Goal: Task Accomplishment & Management: Manage account settings

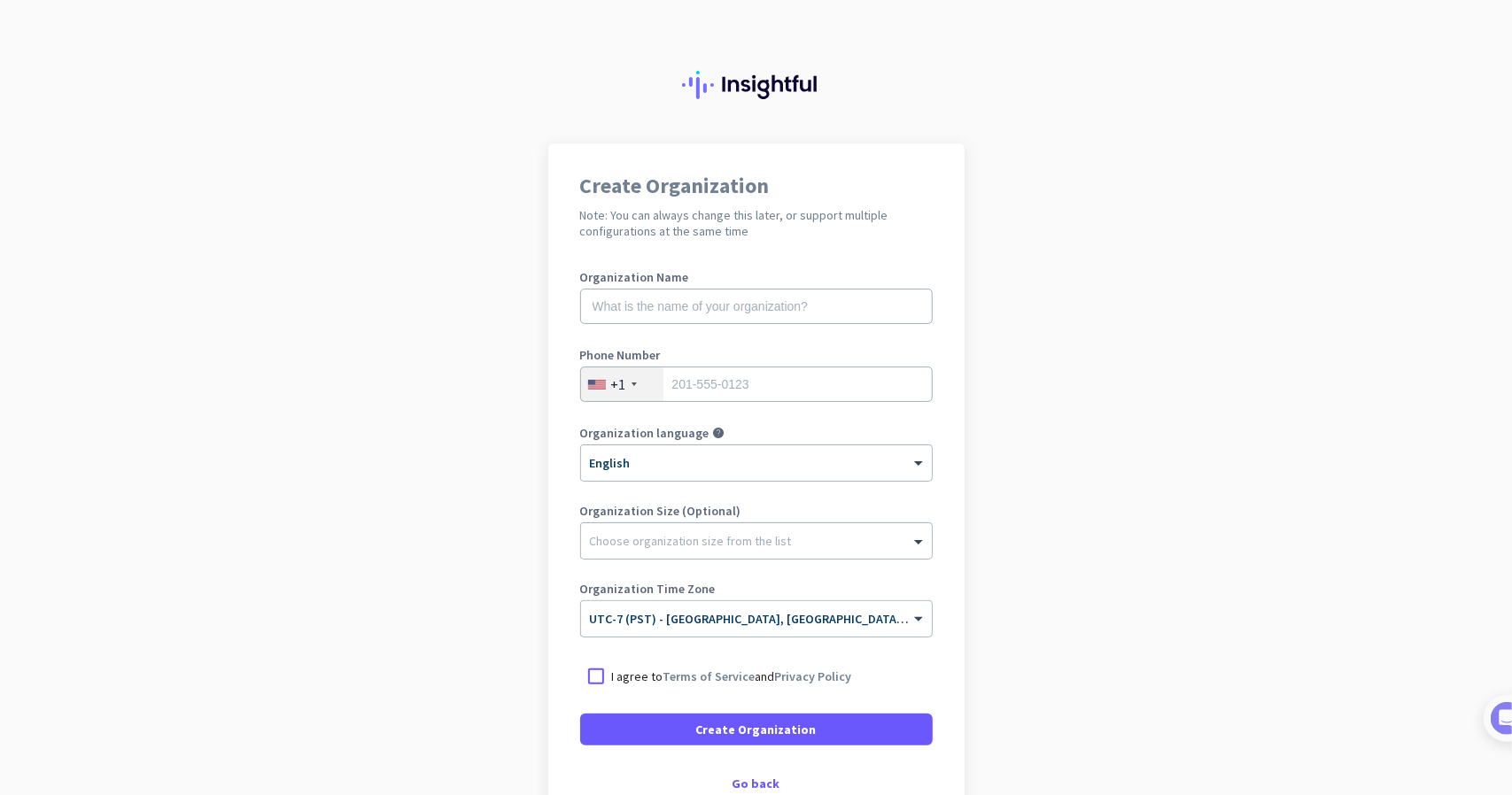
click at [769, 325] on div "Organization Name" at bounding box center [756, 306] width 352 height 71
click at [766, 323] on input "text" at bounding box center [756, 306] width 352 height 35
type input "Mercor"
click at [716, 388] on input "tel" at bounding box center [756, 383] width 352 height 35
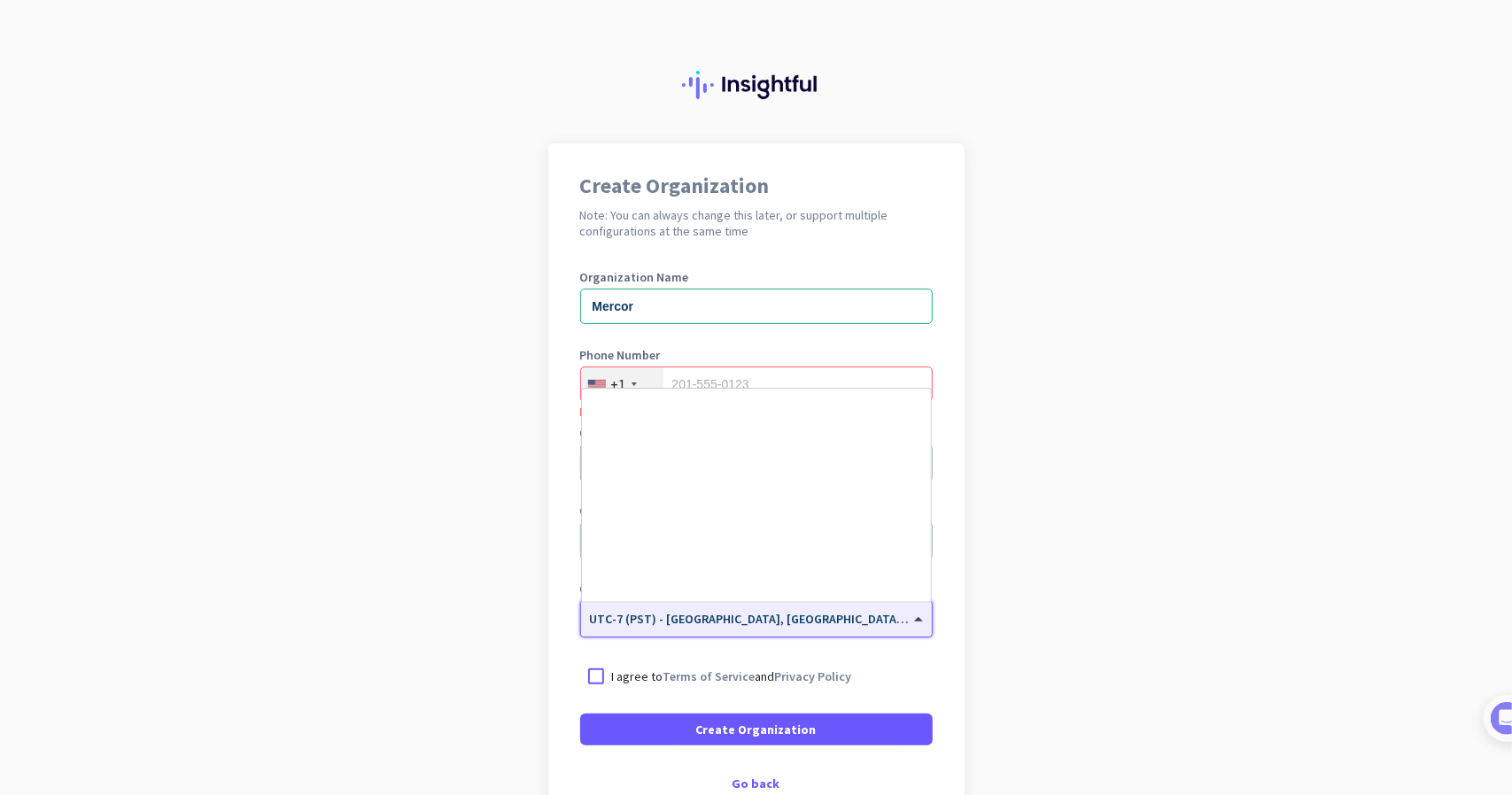
click at [722, 613] on input "text" at bounding box center [738, 612] width 298 height 14
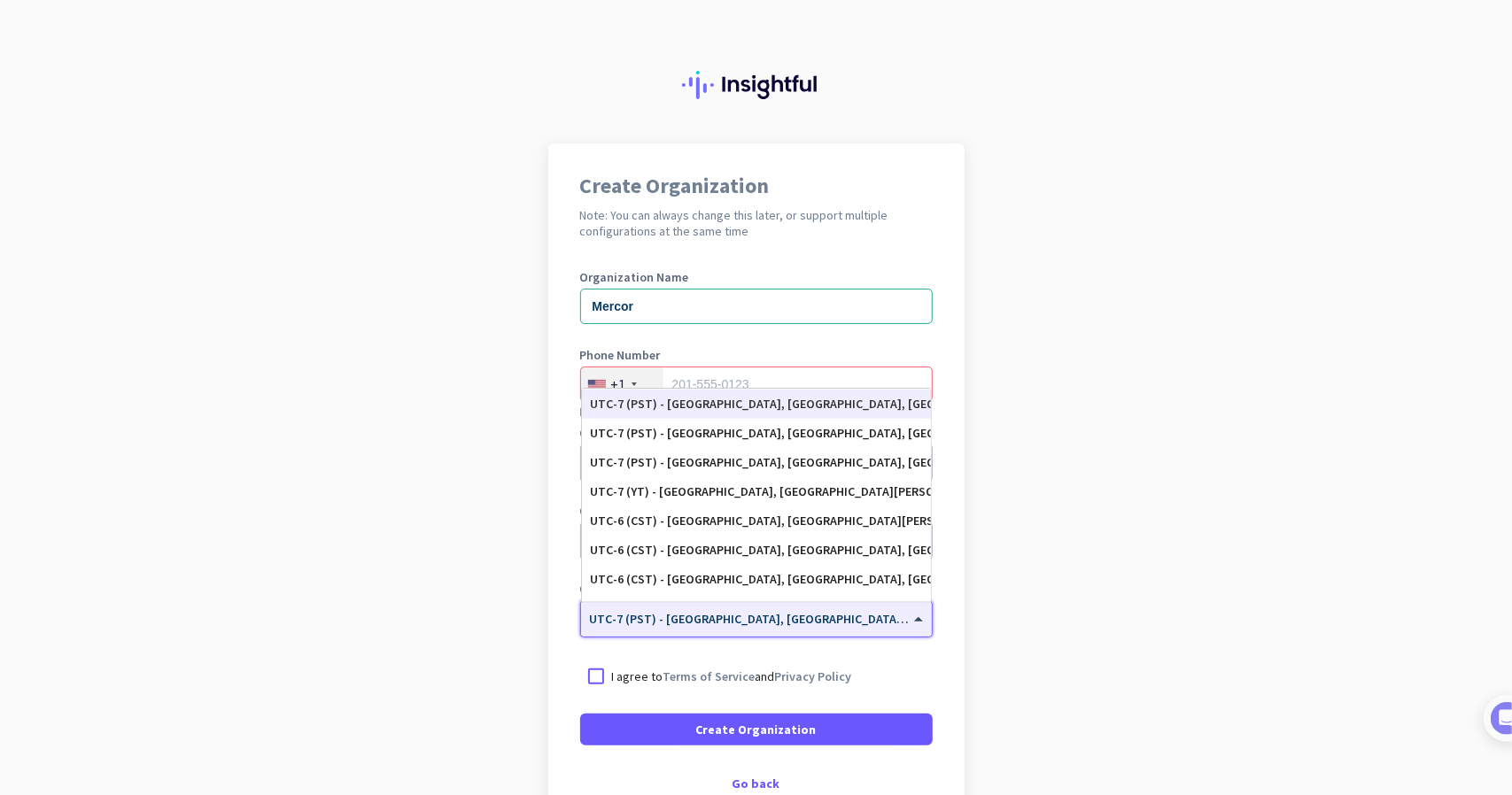
click at [722, 613] on input "text" at bounding box center [738, 612] width 298 height 14
click at [1038, 598] on app-onboarding-organization "Create Organization Note: You can always change this later, or support multiple…" at bounding box center [756, 526] width 1512 height 766
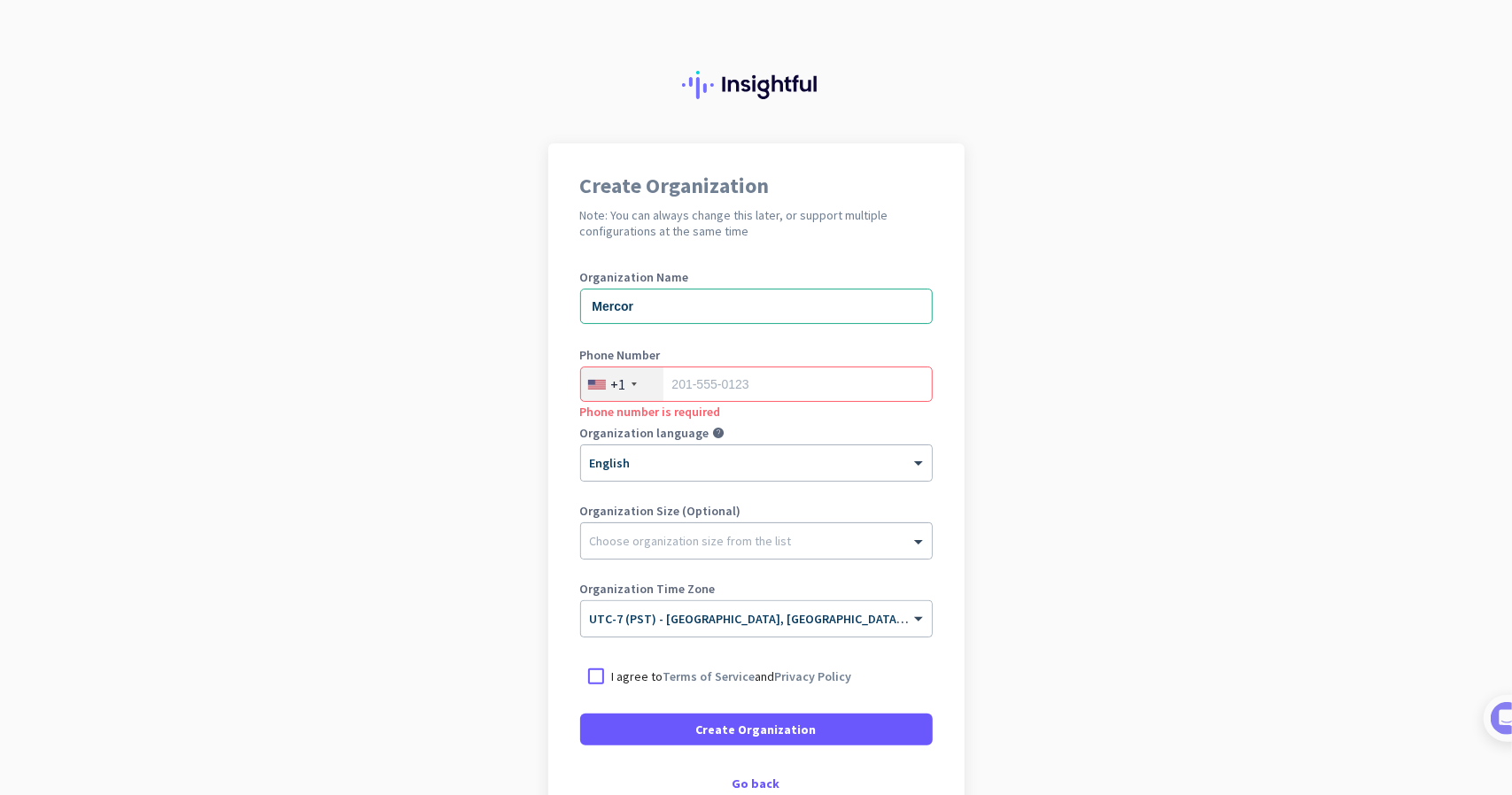
click at [950, 245] on div "Create Organization Note: You can always change this later, or support multiple…" at bounding box center [756, 483] width 416 height 678
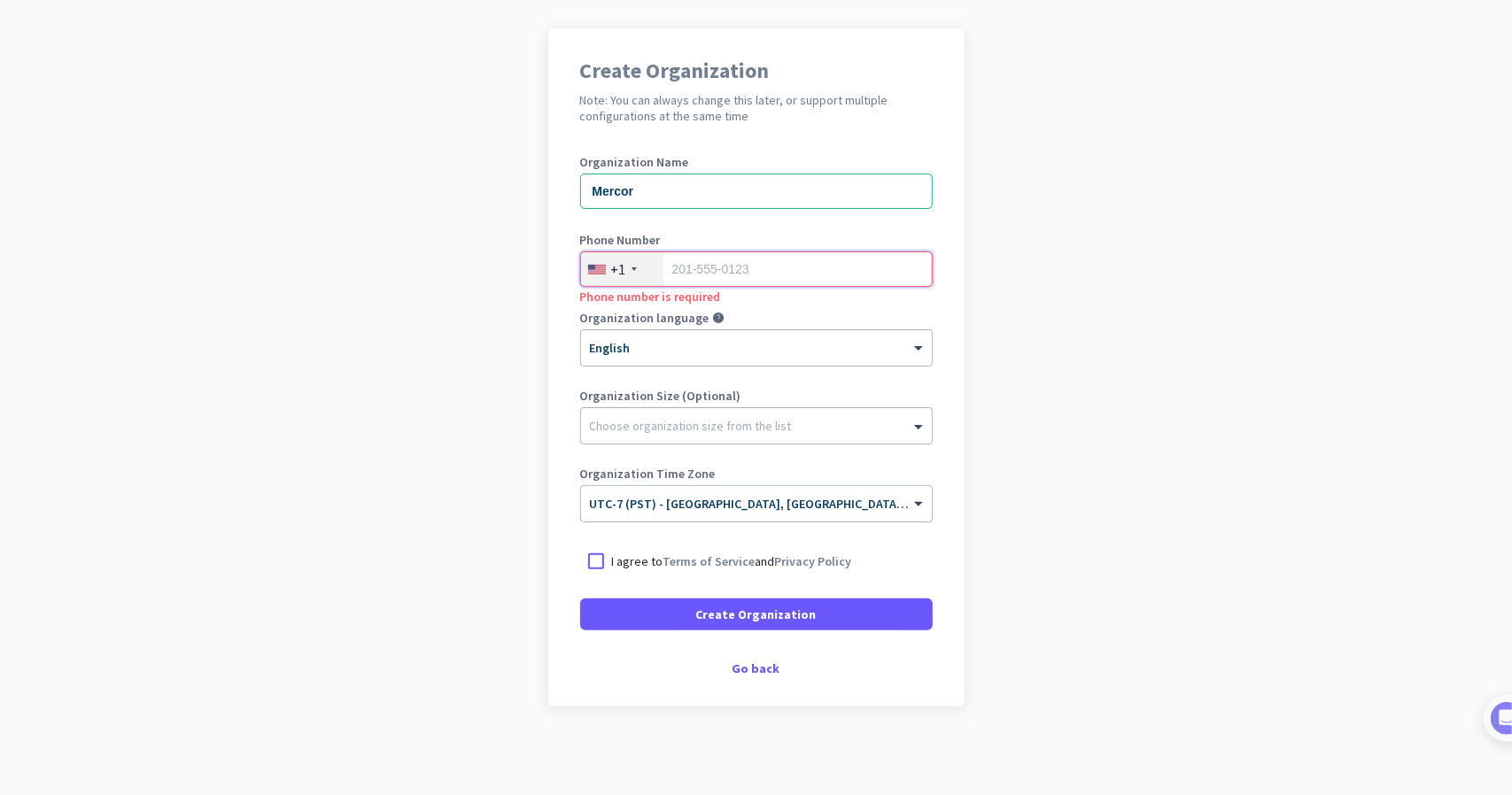
click at [703, 279] on input "tel" at bounding box center [756, 269] width 352 height 35
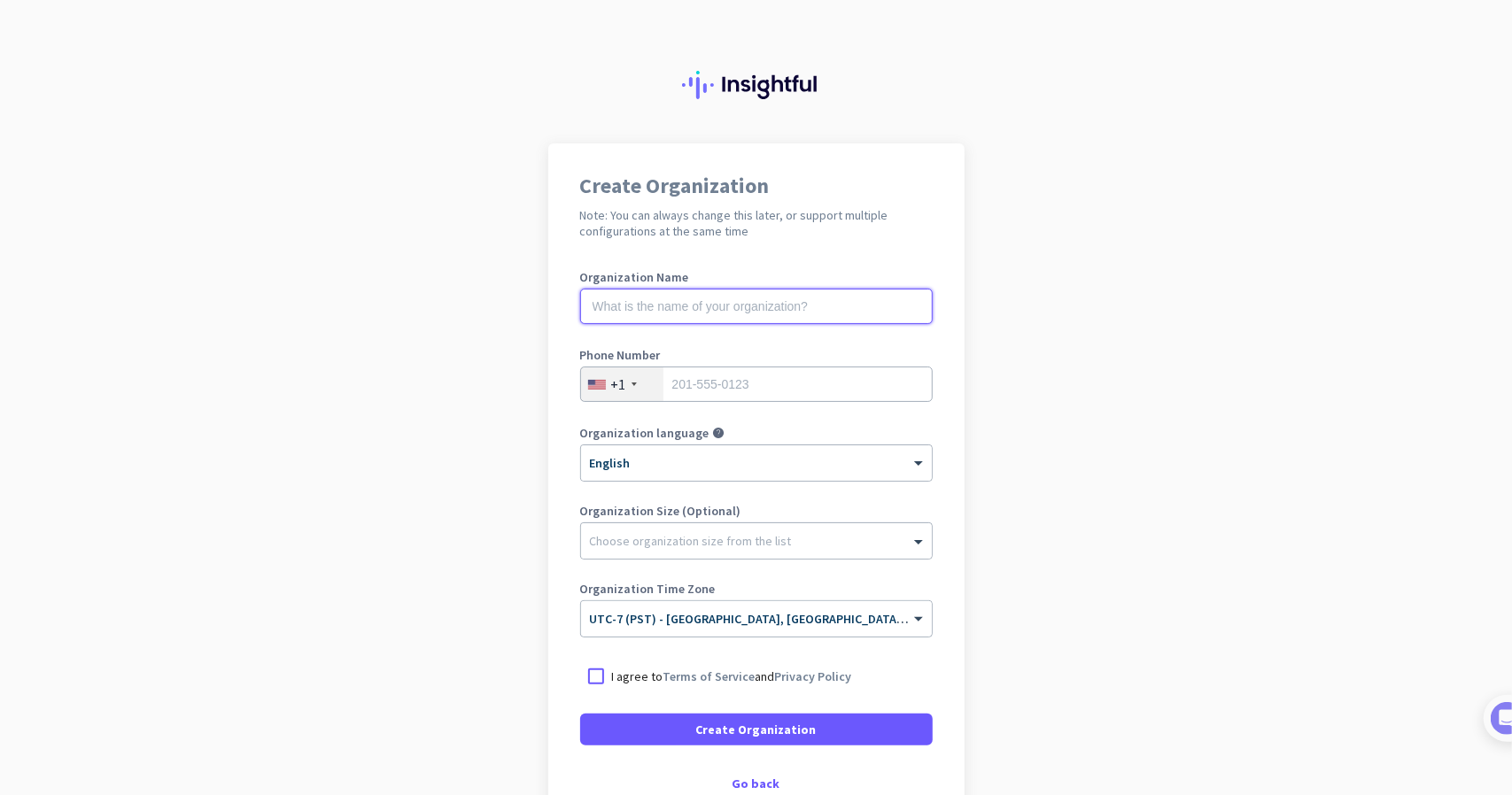
click at [786, 317] on input "text" at bounding box center [756, 306] width 352 height 35
type input "m"
type input "Mercor"
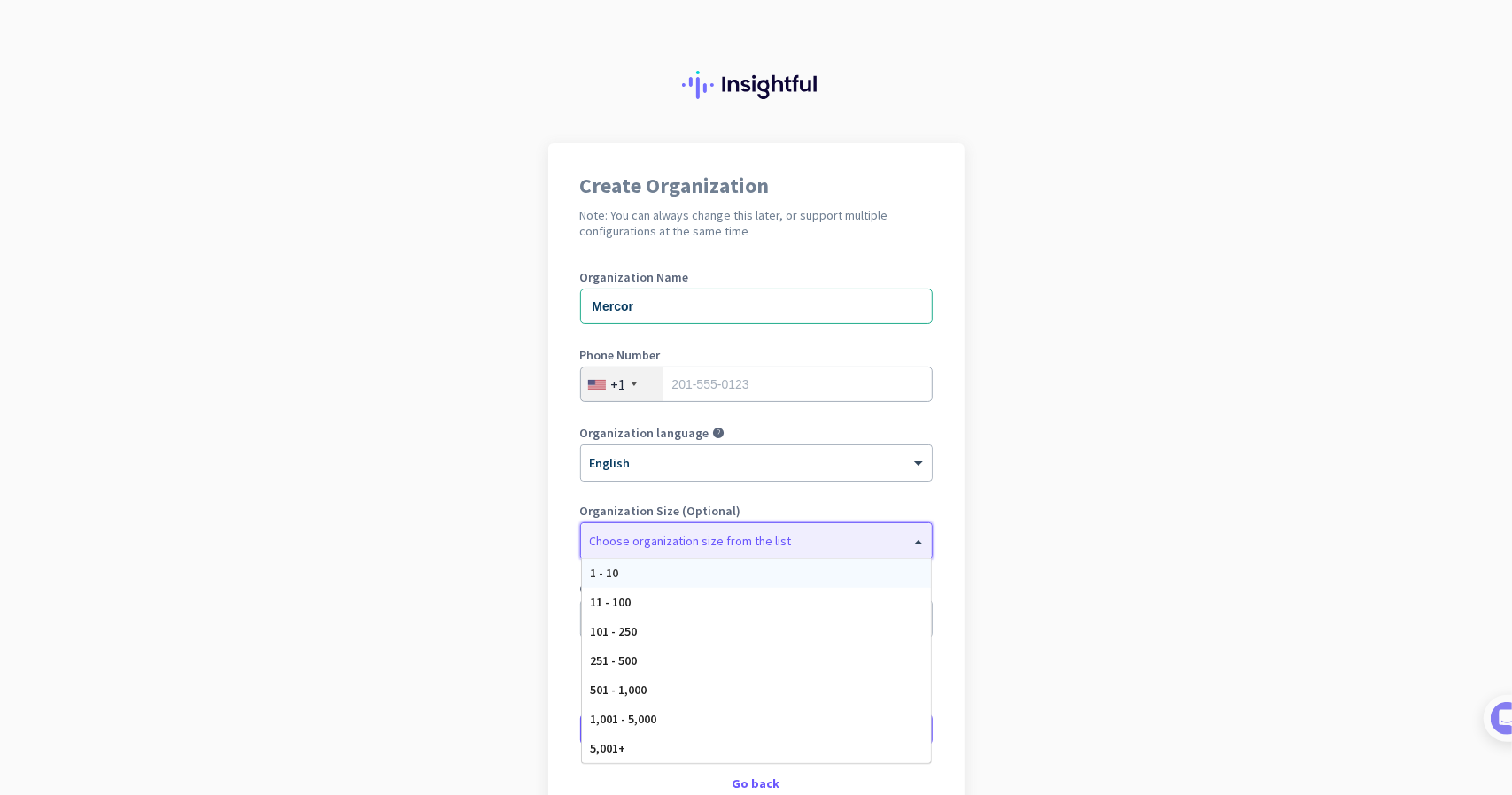
click at [655, 542] on div at bounding box center [756, 536] width 351 height 18
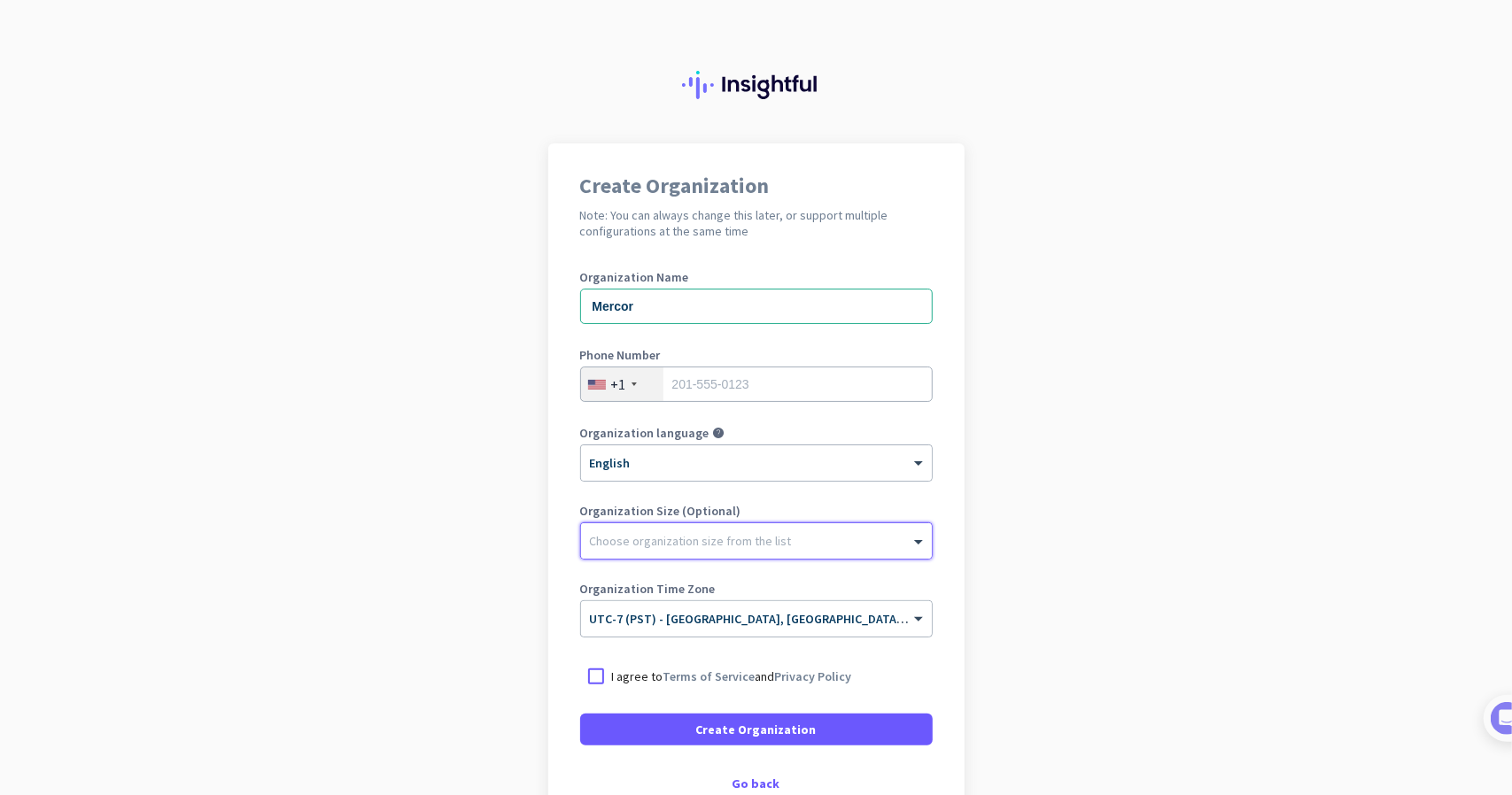
click at [1053, 583] on app-onboarding-organization "Create Organization Note: You can always change this later, or support multiple…" at bounding box center [756, 526] width 1512 height 766
click at [612, 676] on p "I agree to Terms of Service and Privacy Policy" at bounding box center [731, 677] width 240 height 18
click at [0, 0] on input "I agree to Terms of Service and Privacy Policy" at bounding box center [0, 0] width 0 height 0
click at [758, 391] on input "tel" at bounding box center [756, 383] width 352 height 35
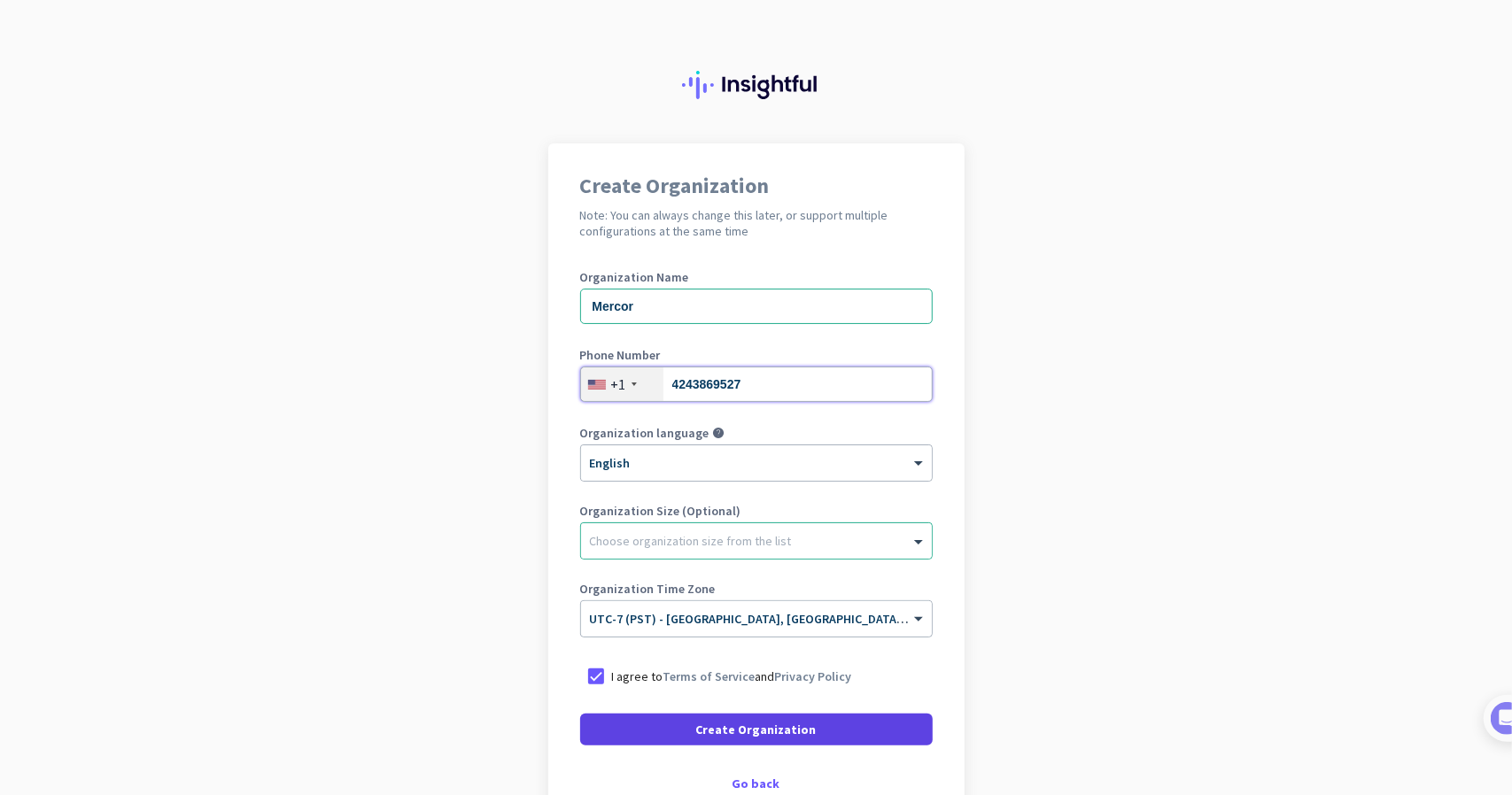
type input "4243869527"
click at [763, 716] on span at bounding box center [756, 729] width 352 height 43
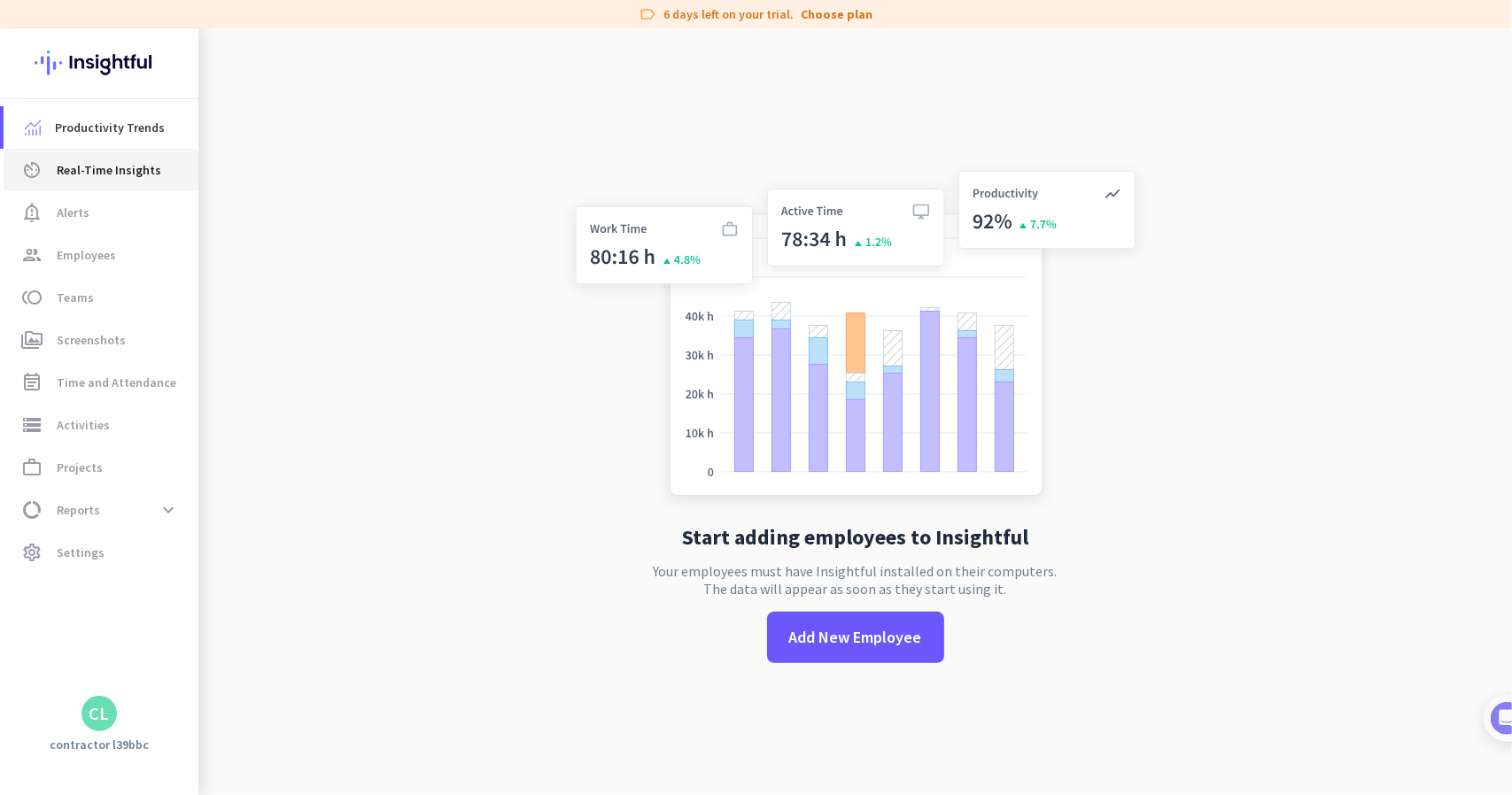
click at [113, 154] on link "av_timer Real-Time Insights" at bounding box center [100, 169] width 195 height 43
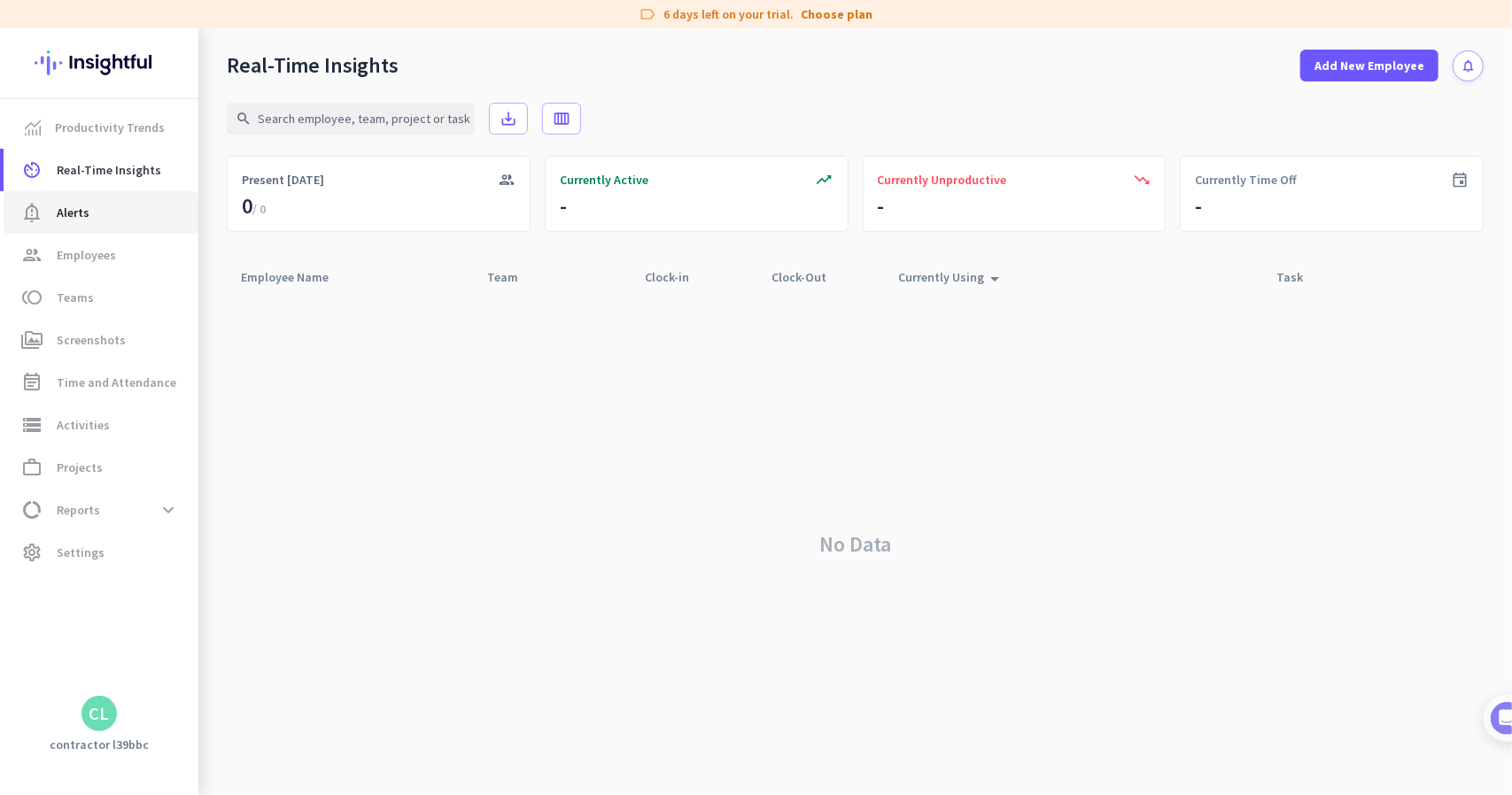
click at [128, 201] on link "notification_important Alerts" at bounding box center [100, 212] width 195 height 43
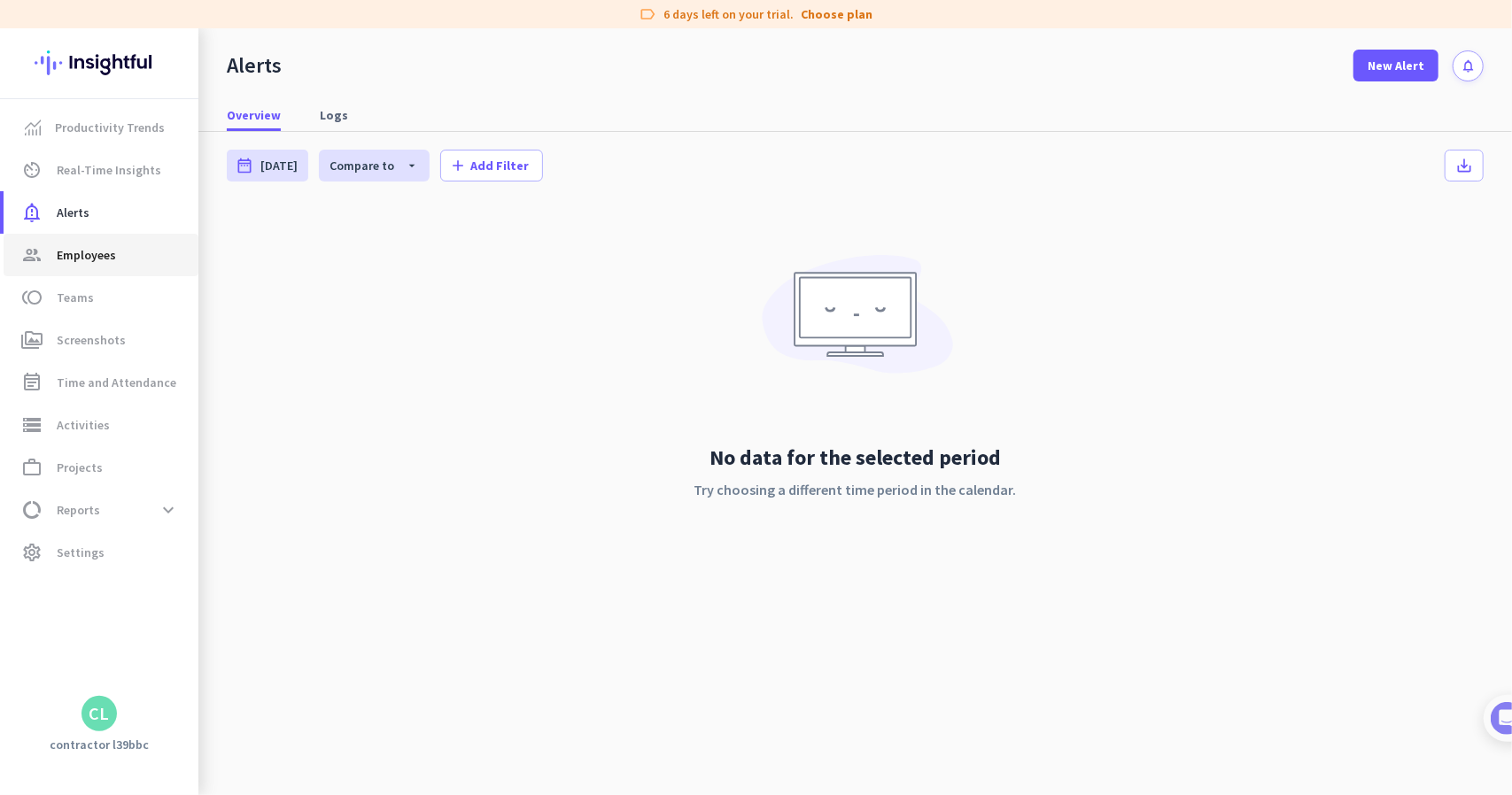
click at [112, 260] on span "Employees" at bounding box center [87, 254] width 60 height 21
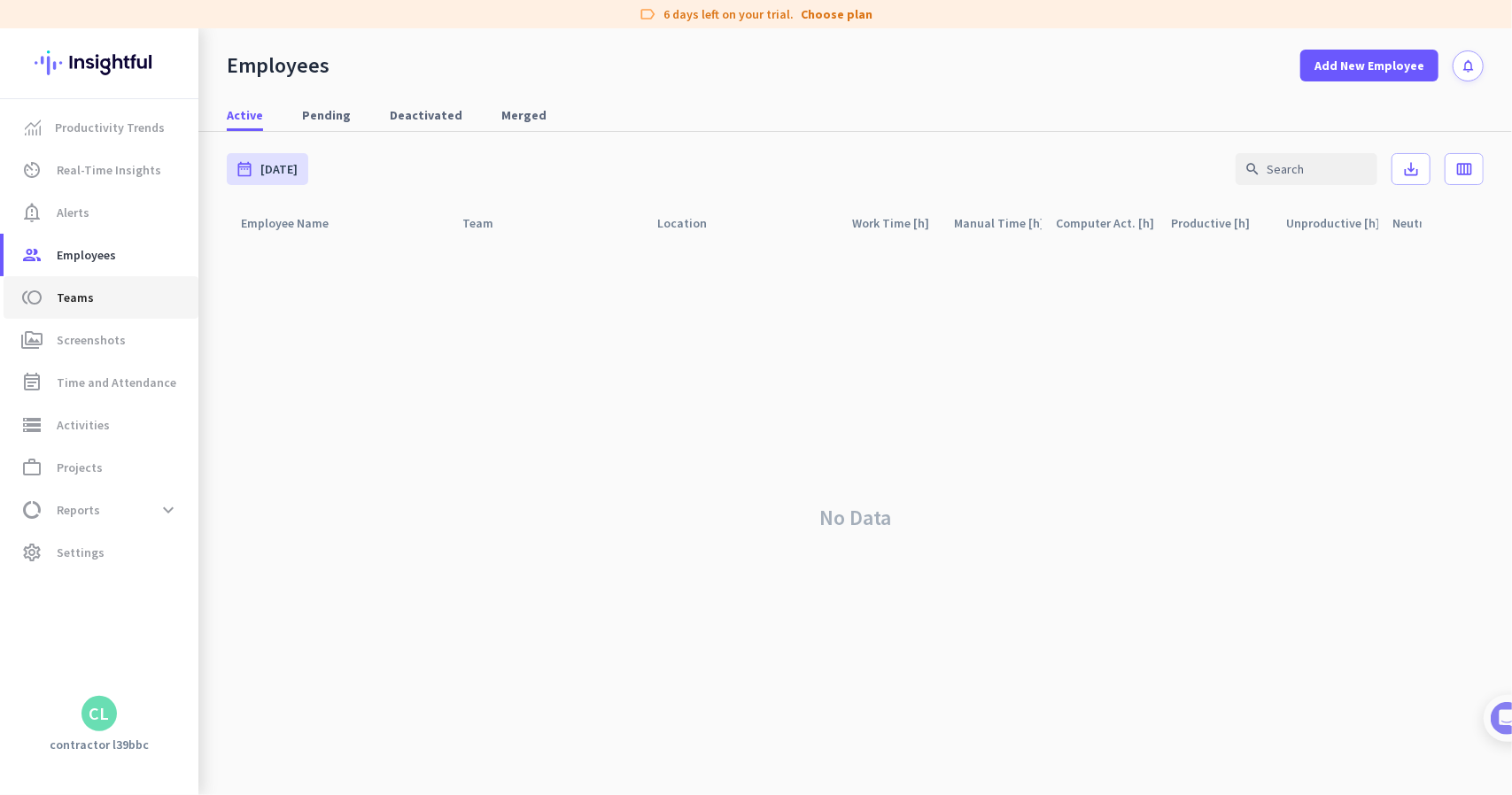
click at [114, 298] on span "toll Teams" at bounding box center [101, 297] width 166 height 21
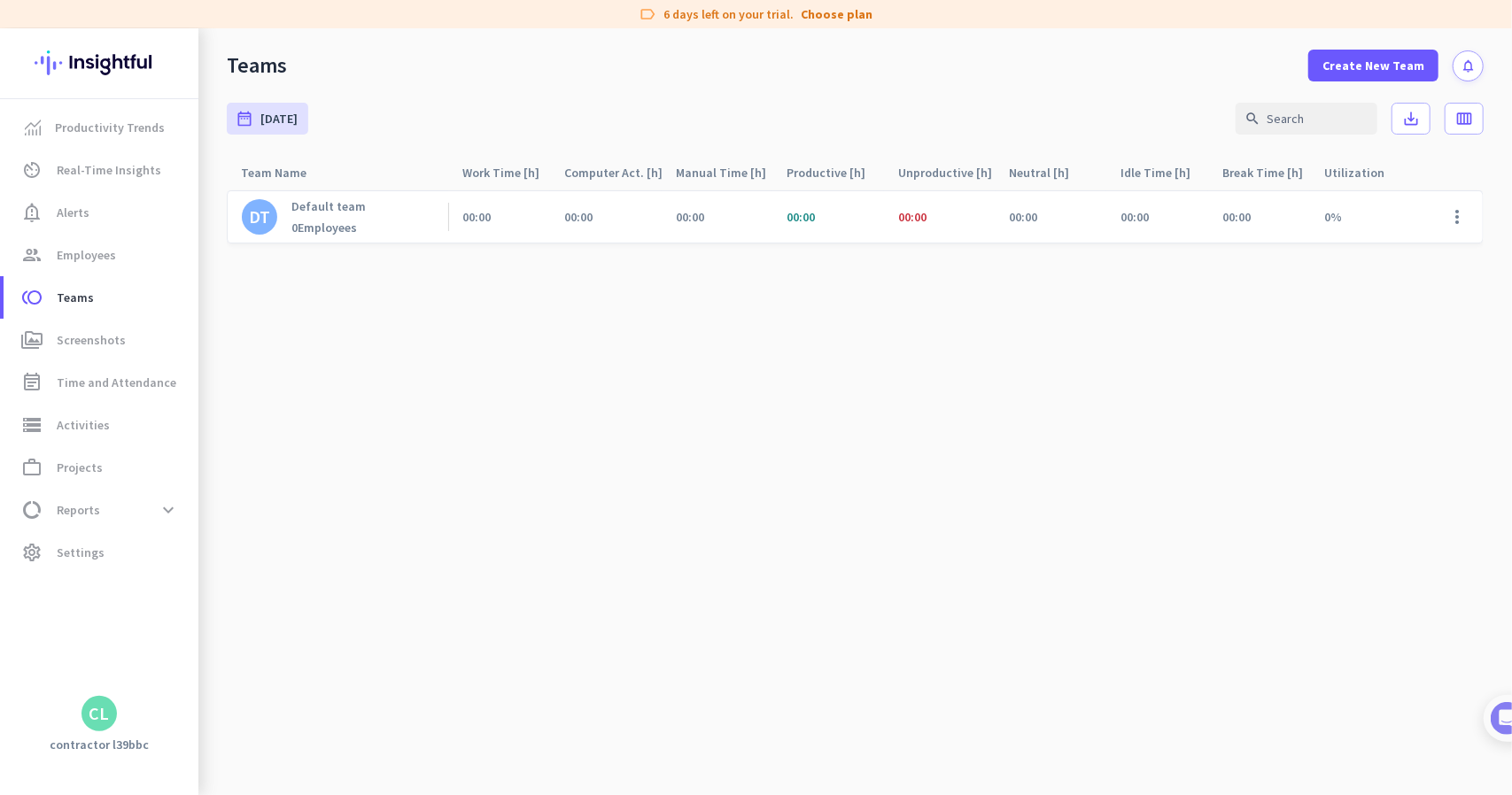
click at [374, 231] on div "DT Default team 0 Employees" at bounding box center [338, 216] width 222 height 52
click at [331, 212] on p "Default team" at bounding box center [328, 206] width 74 height 16
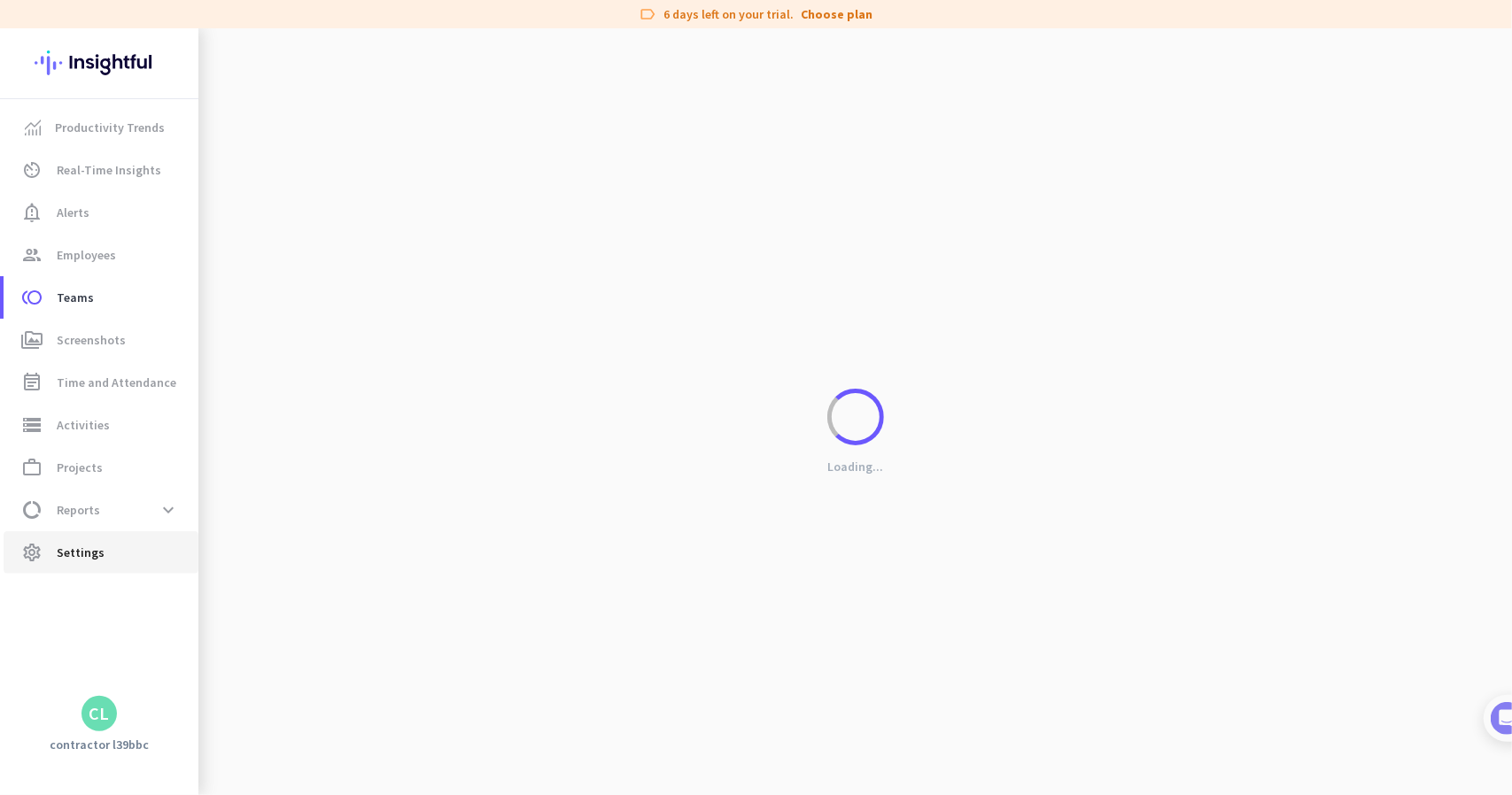
click at [133, 549] on span "settings Settings" at bounding box center [101, 552] width 166 height 21
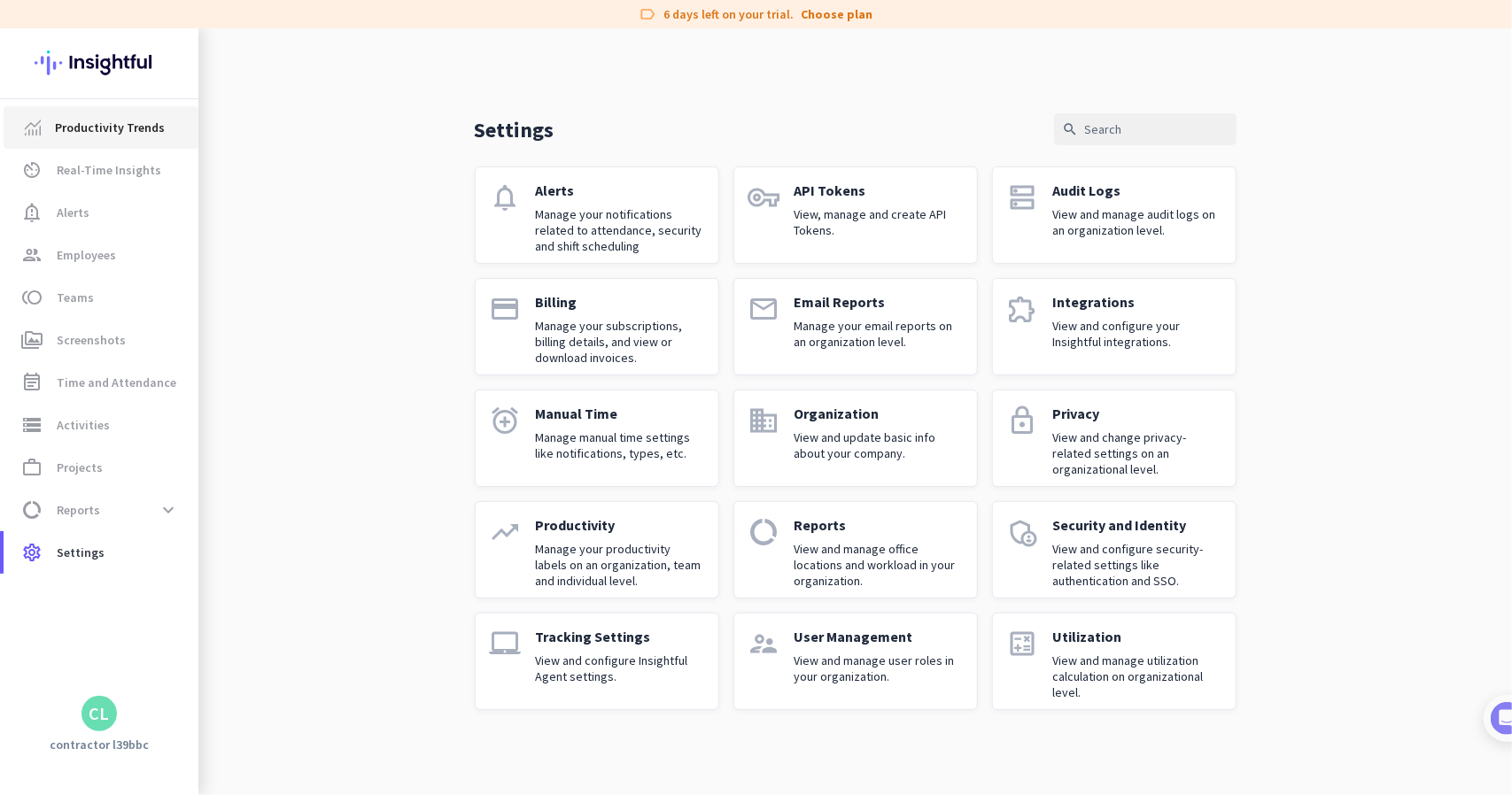
click at [96, 134] on span "Productivity Trends" at bounding box center [109, 127] width 109 height 21
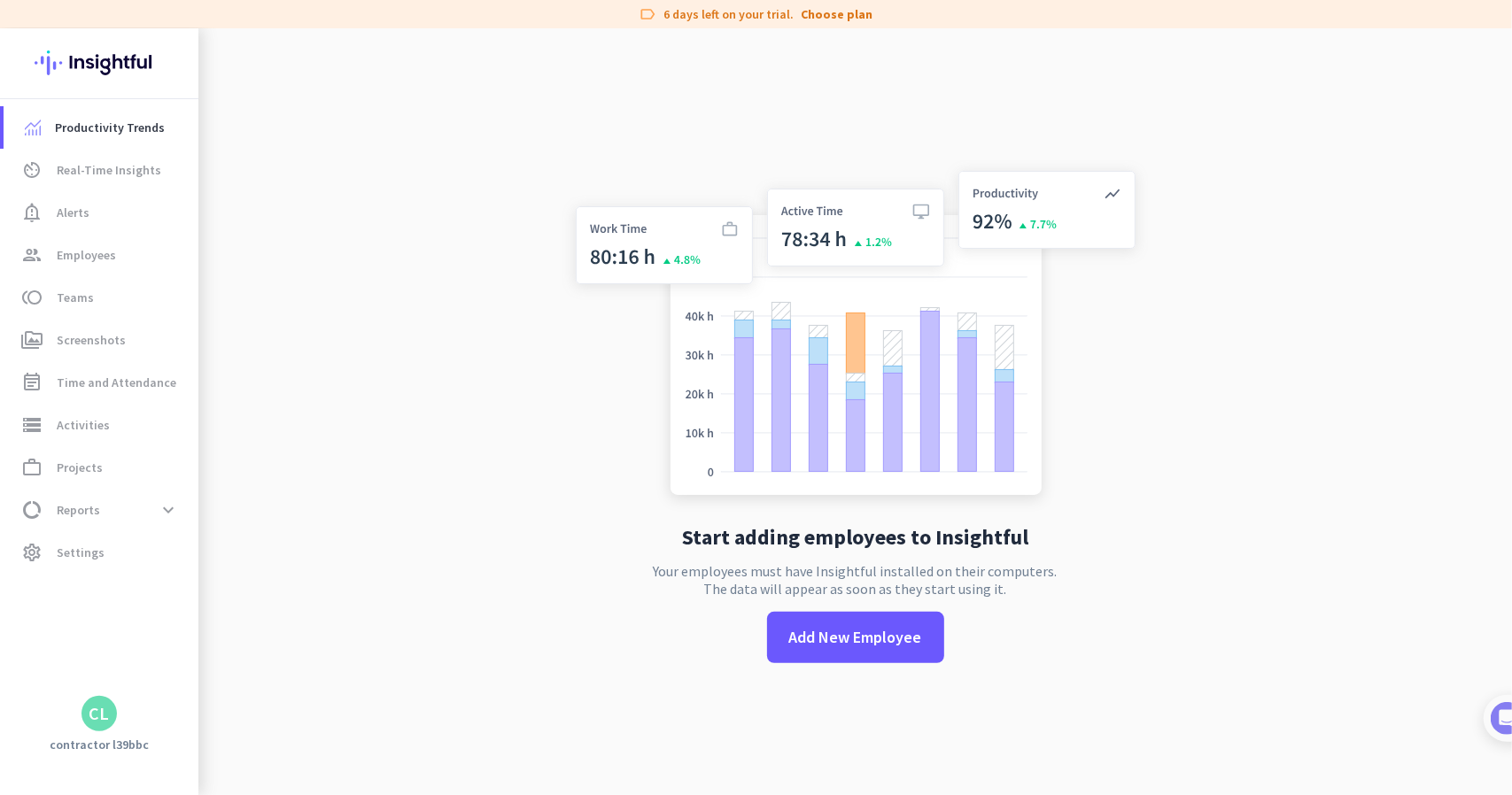
click at [104, 97] on img at bounding box center [99, 62] width 129 height 69
click at [100, 70] on img at bounding box center [99, 62] width 129 height 69
click at [103, 505] on span "data_usage Reports expand_more" at bounding box center [101, 509] width 166 height 32
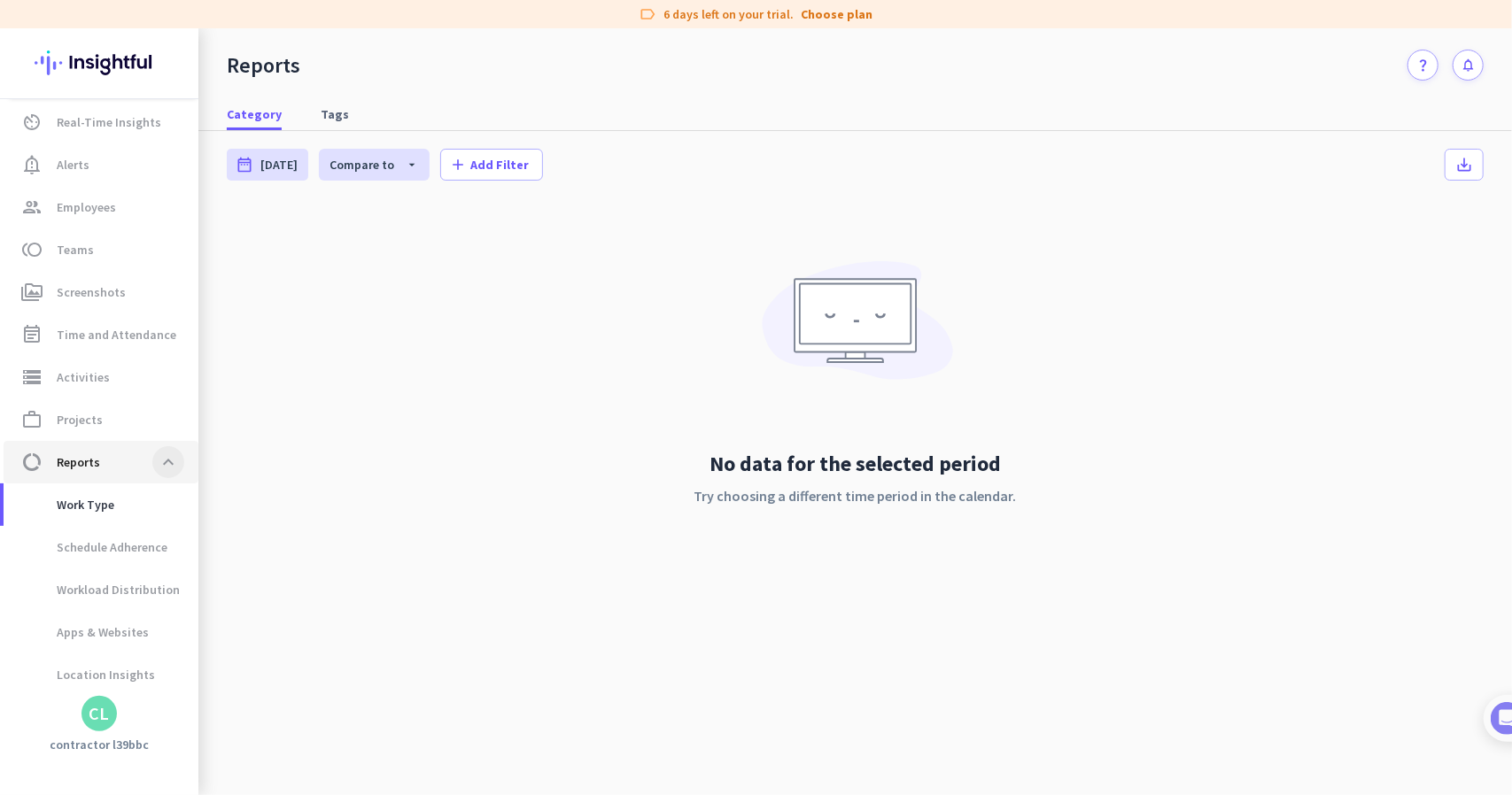
click at [179, 459] on span at bounding box center [167, 461] width 32 height 32
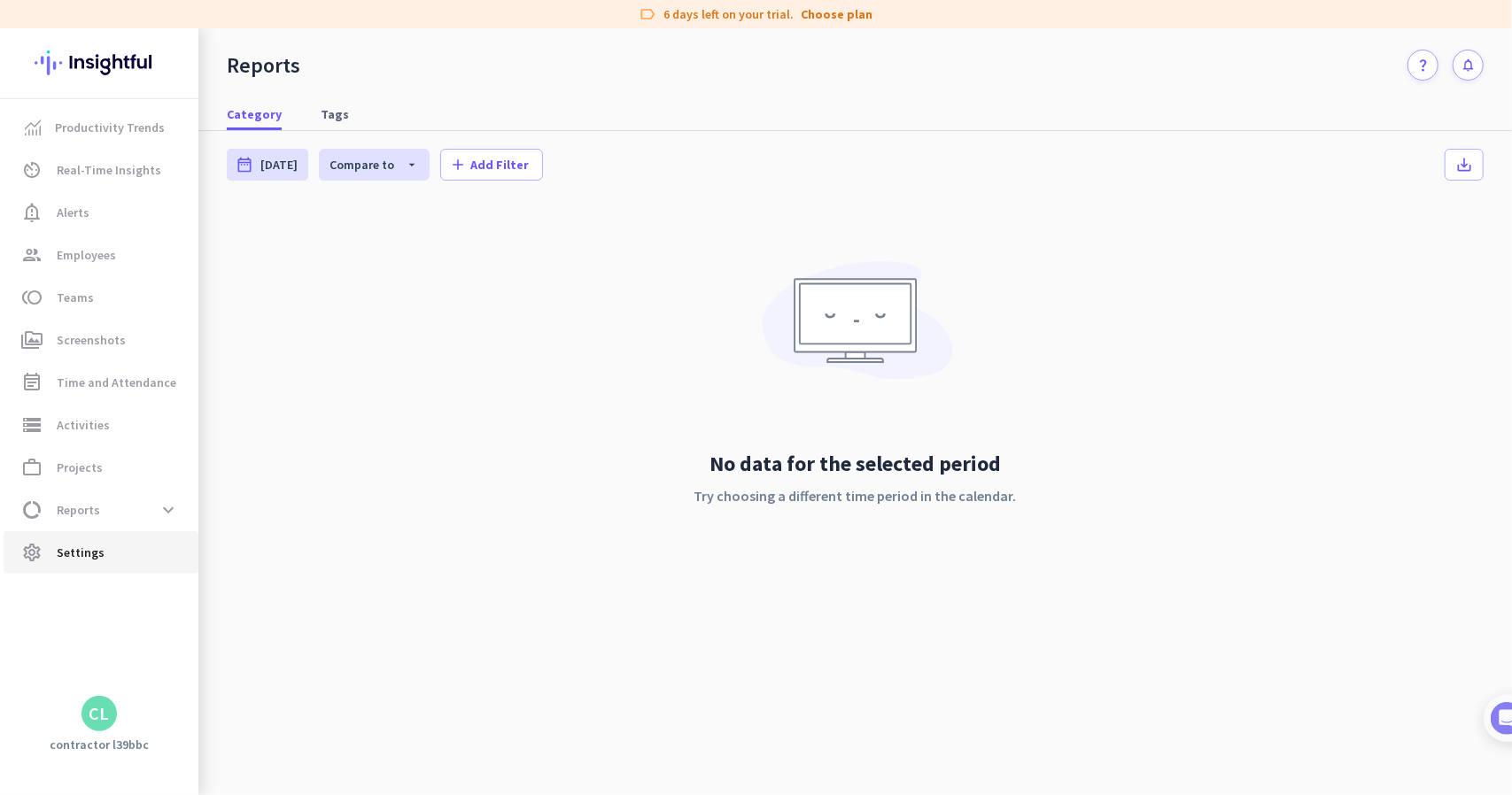
click at [160, 565] on link "settings Settings" at bounding box center [100, 552] width 195 height 43
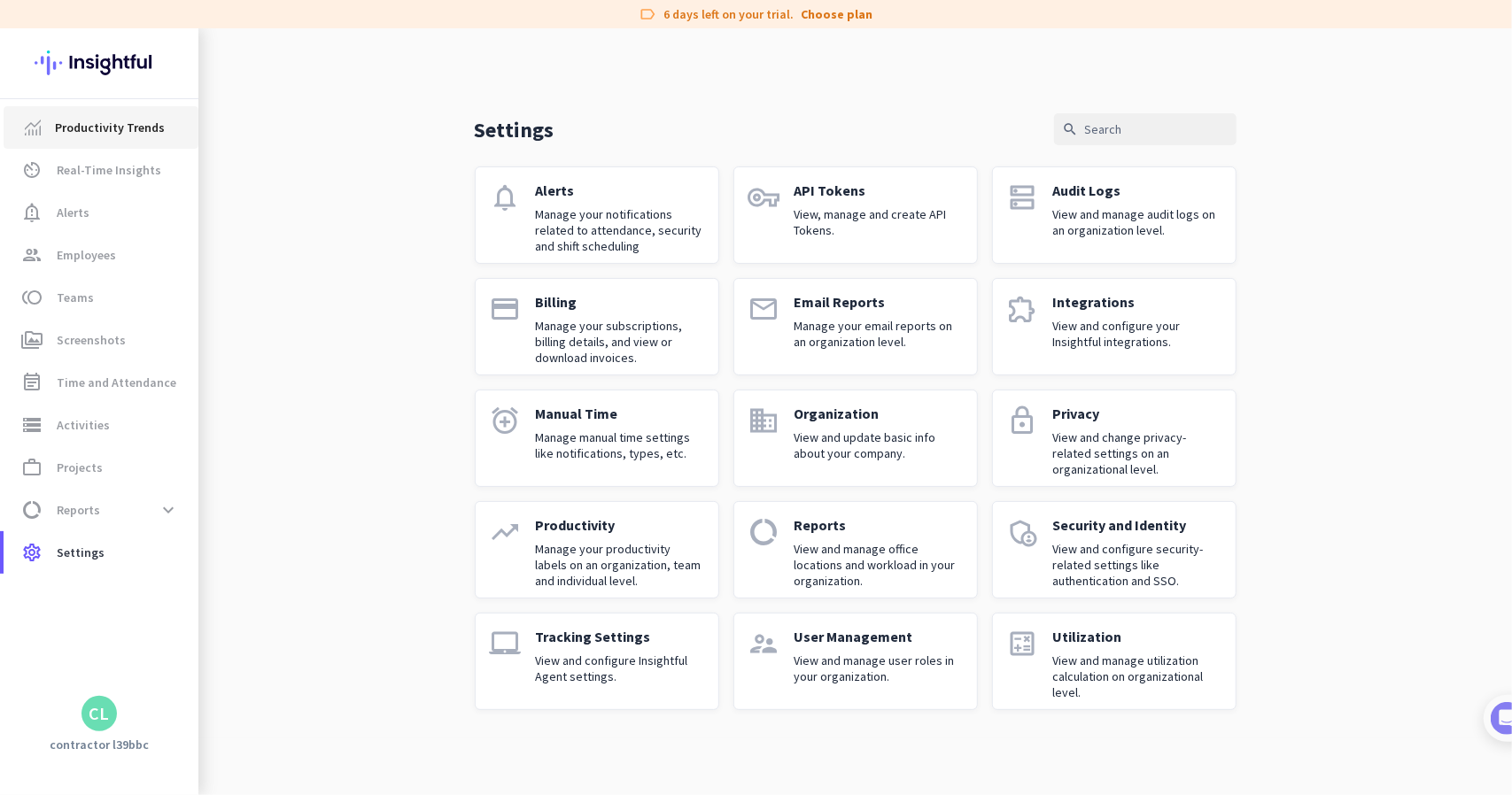
click at [148, 137] on span "Productivity Trends" at bounding box center [109, 127] width 109 height 21
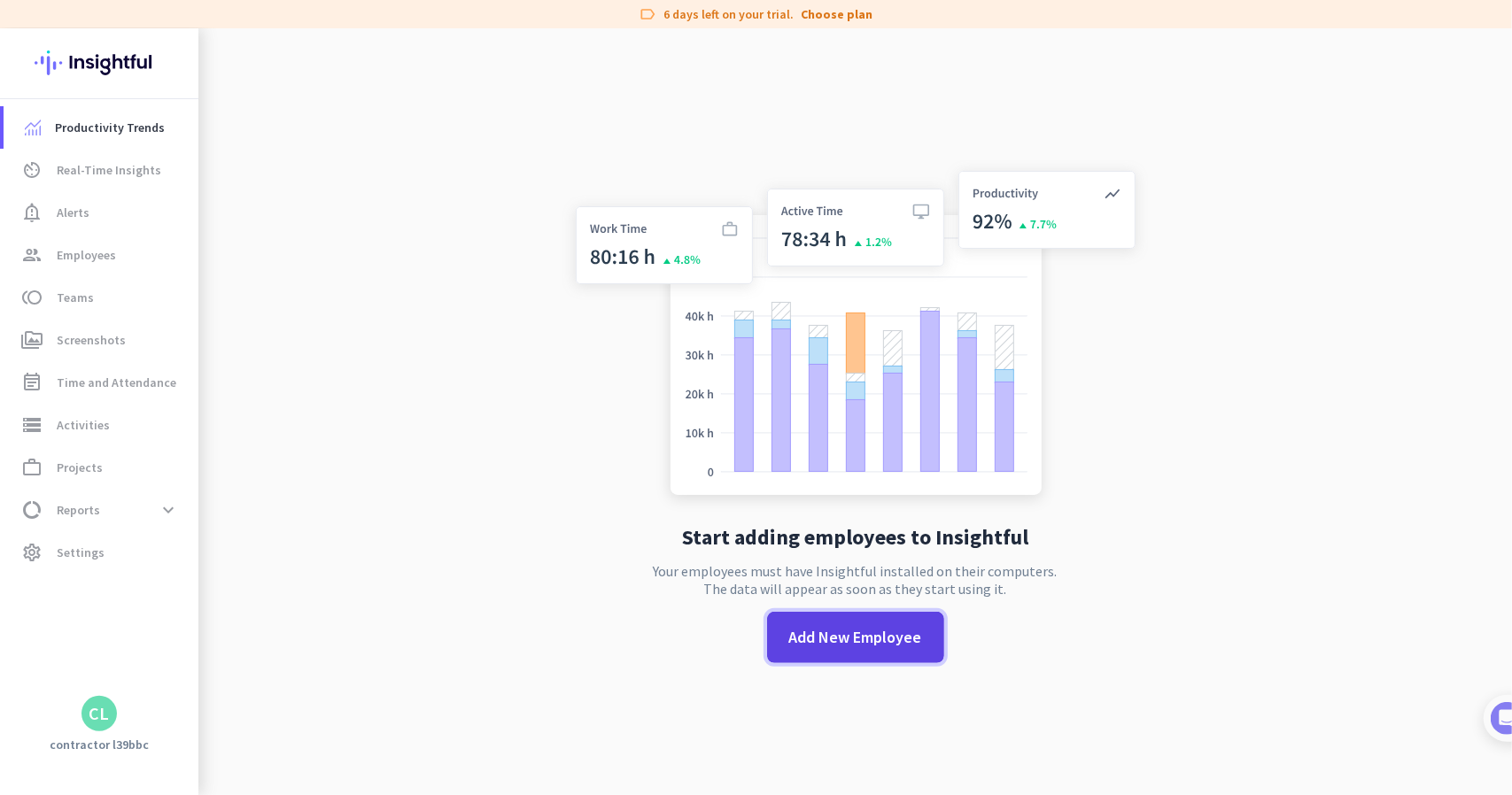
click at [888, 630] on span "Add New Employee" at bounding box center [855, 637] width 133 height 23
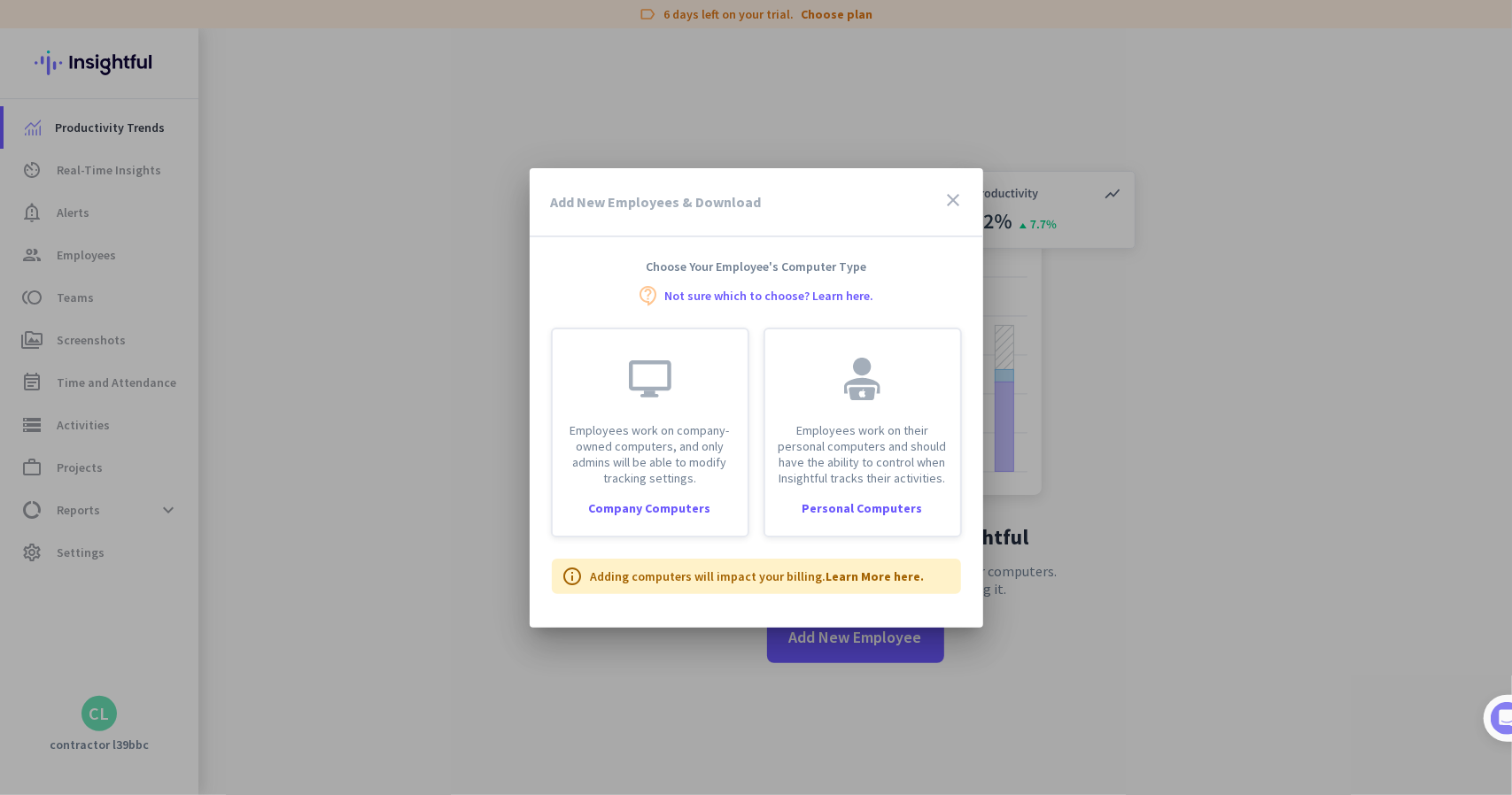
click at [951, 203] on icon "close" at bounding box center [953, 199] width 21 height 21
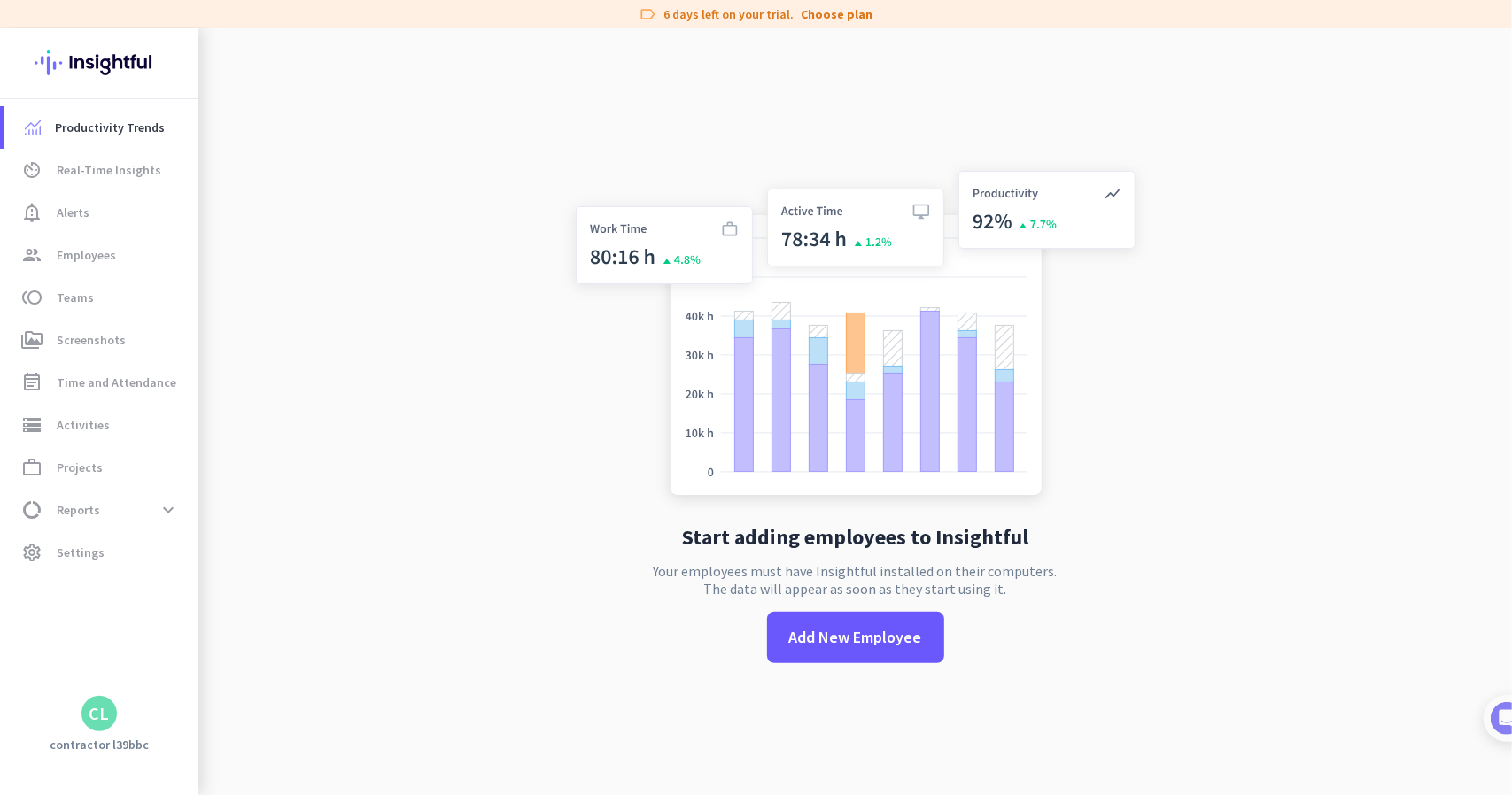
click at [103, 726] on div "CL" at bounding box center [99, 713] width 35 height 35
click at [244, 596] on span "Personal Settings" at bounding box center [194, 583] width 136 height 32
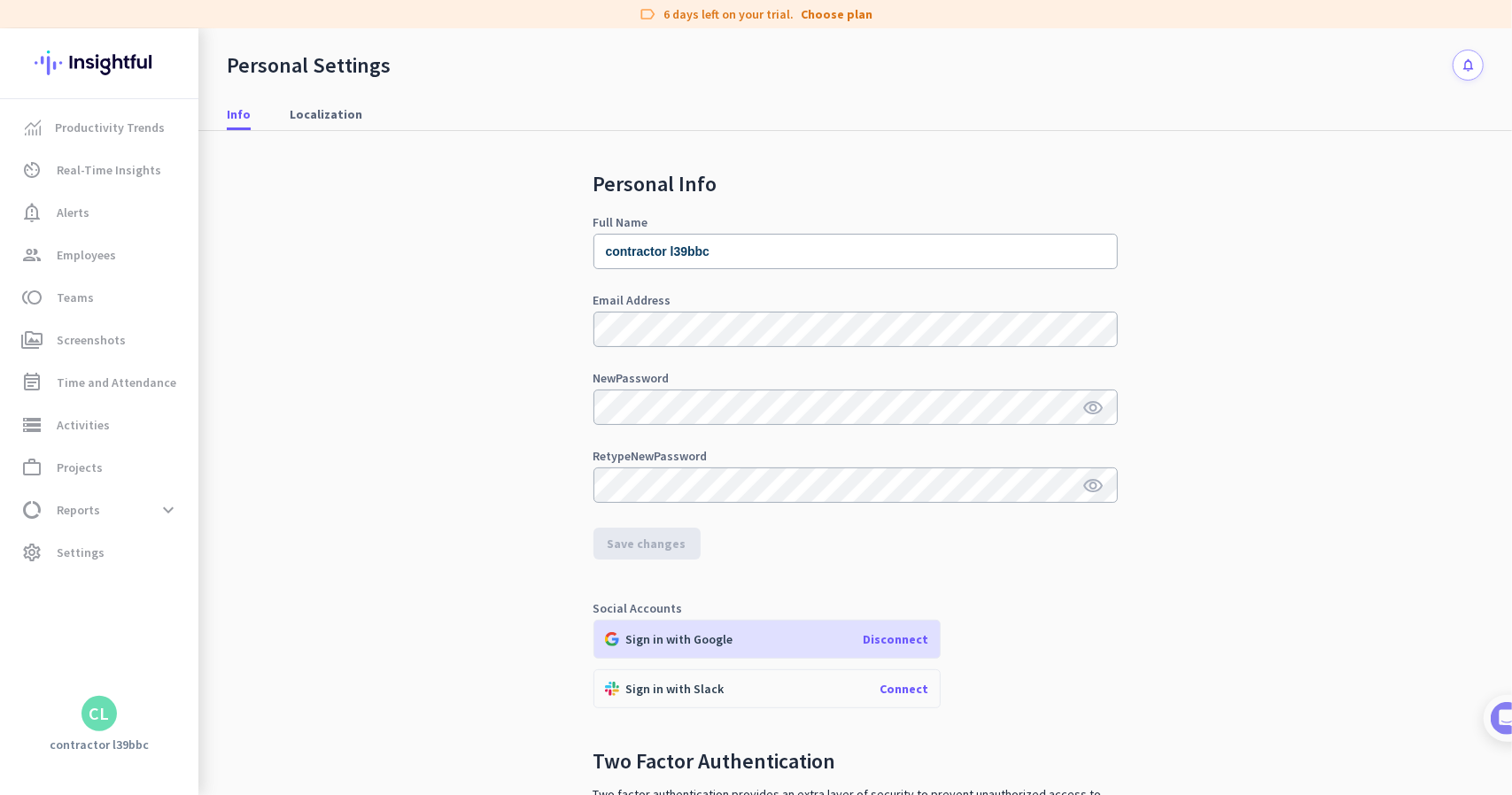
click at [1195, 550] on div "Personal Info Full Name contractor l39bbc Email Address New Password visibility…" at bounding box center [855, 514] width 1257 height 766
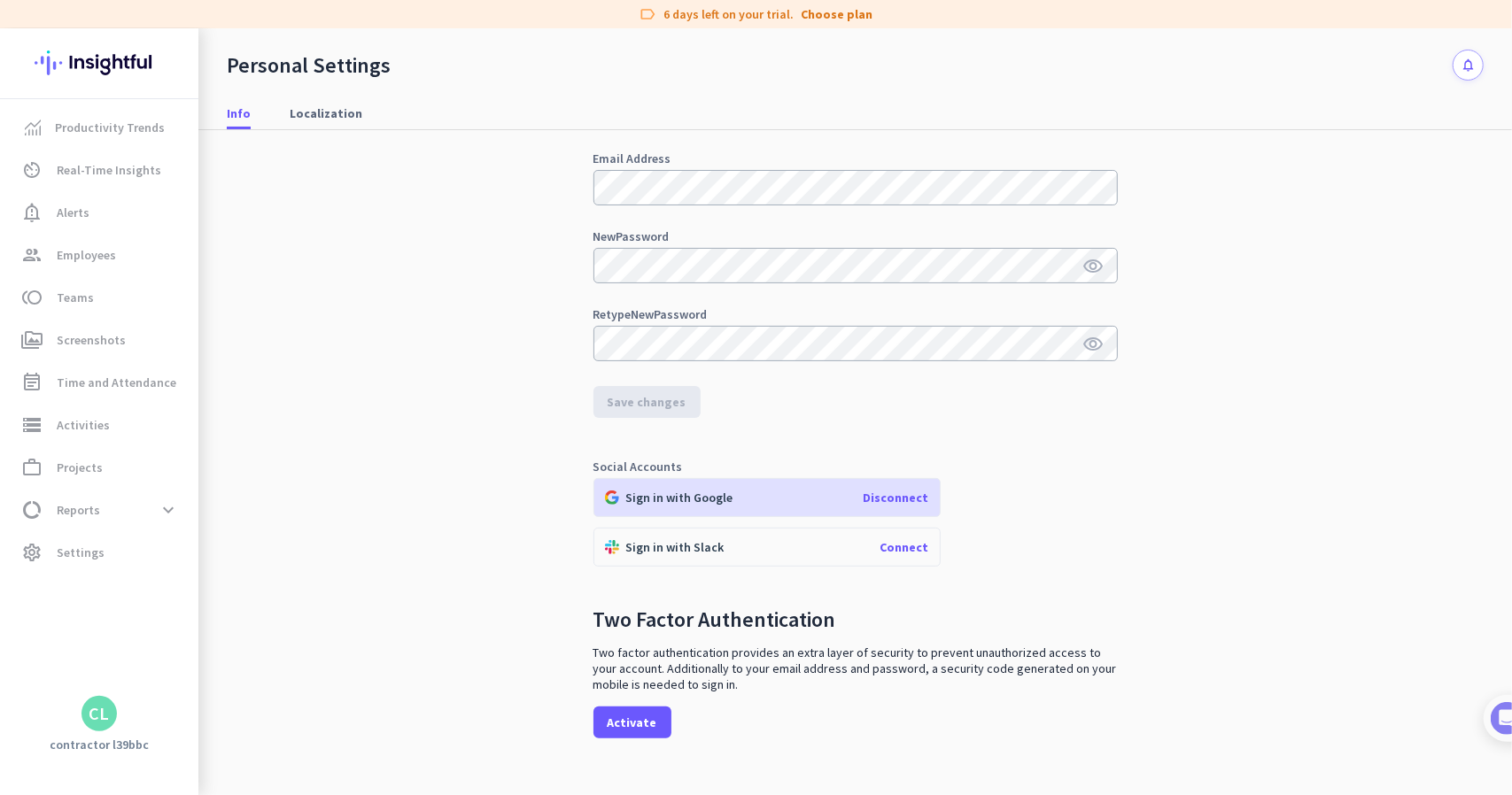
scroll to position [167, 0]
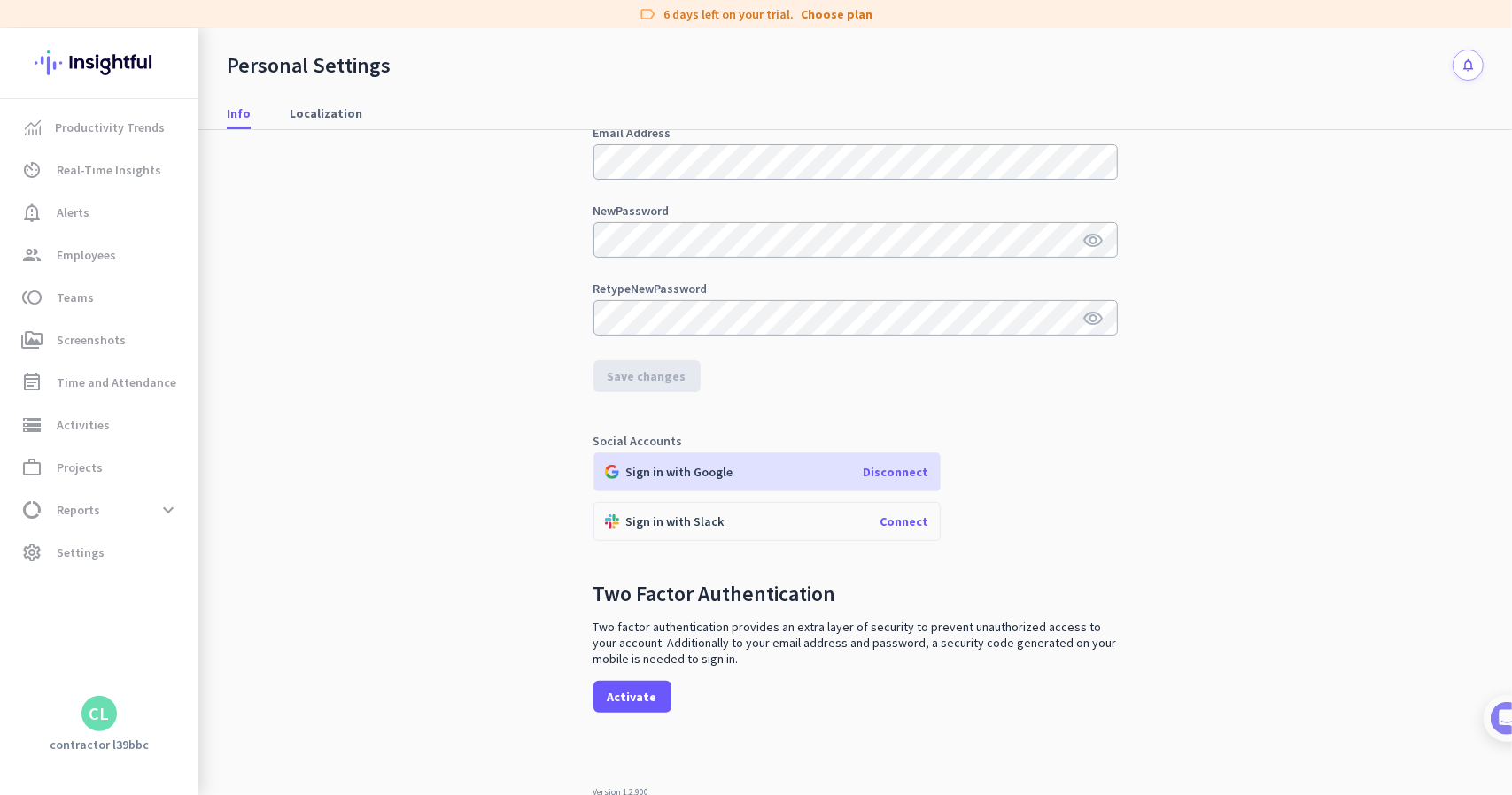
click at [908, 472] on span "Disconnect" at bounding box center [896, 472] width 65 height 16
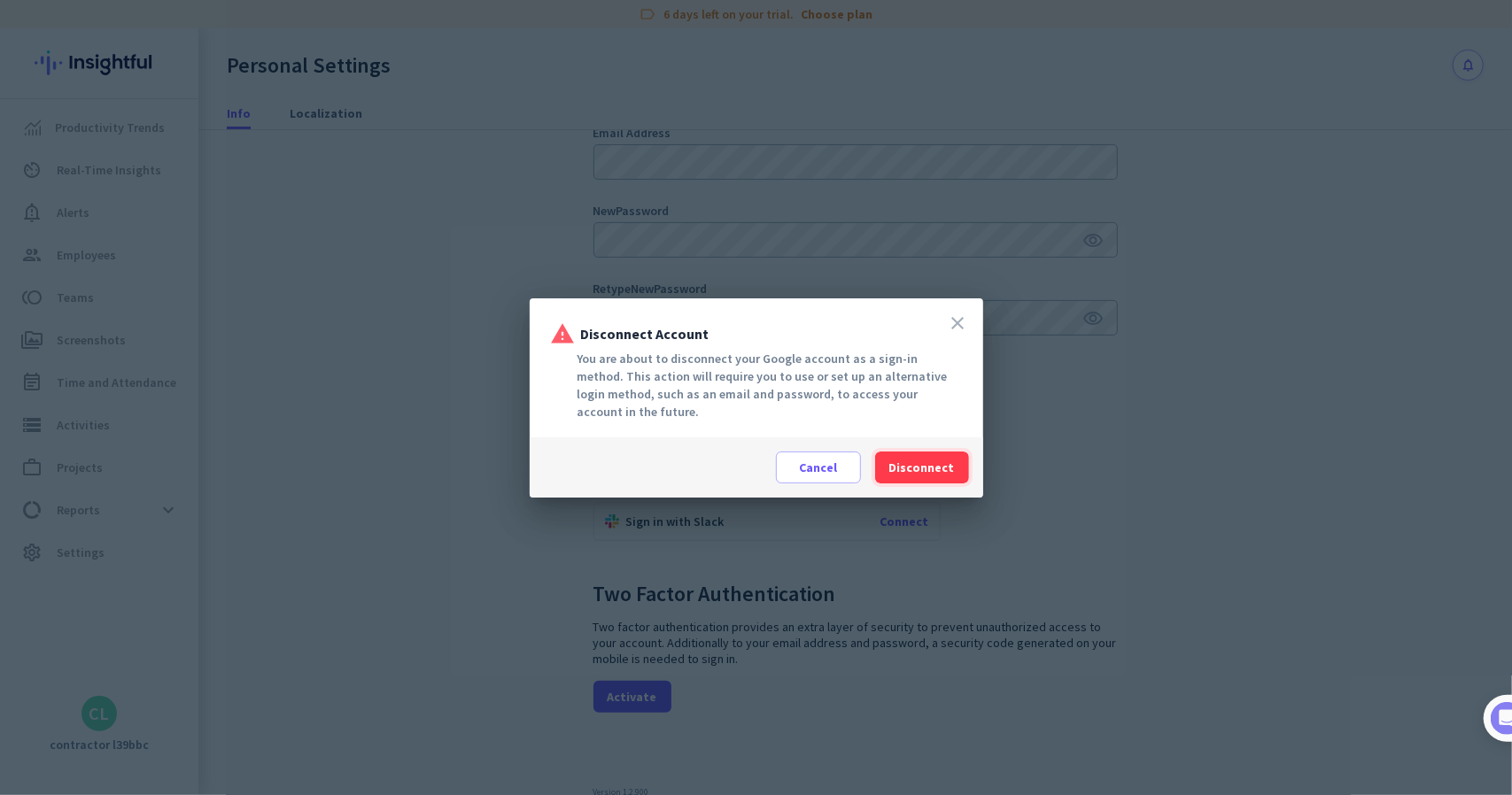
click at [908, 472] on span "Disconnect" at bounding box center [922, 468] width 65 height 18
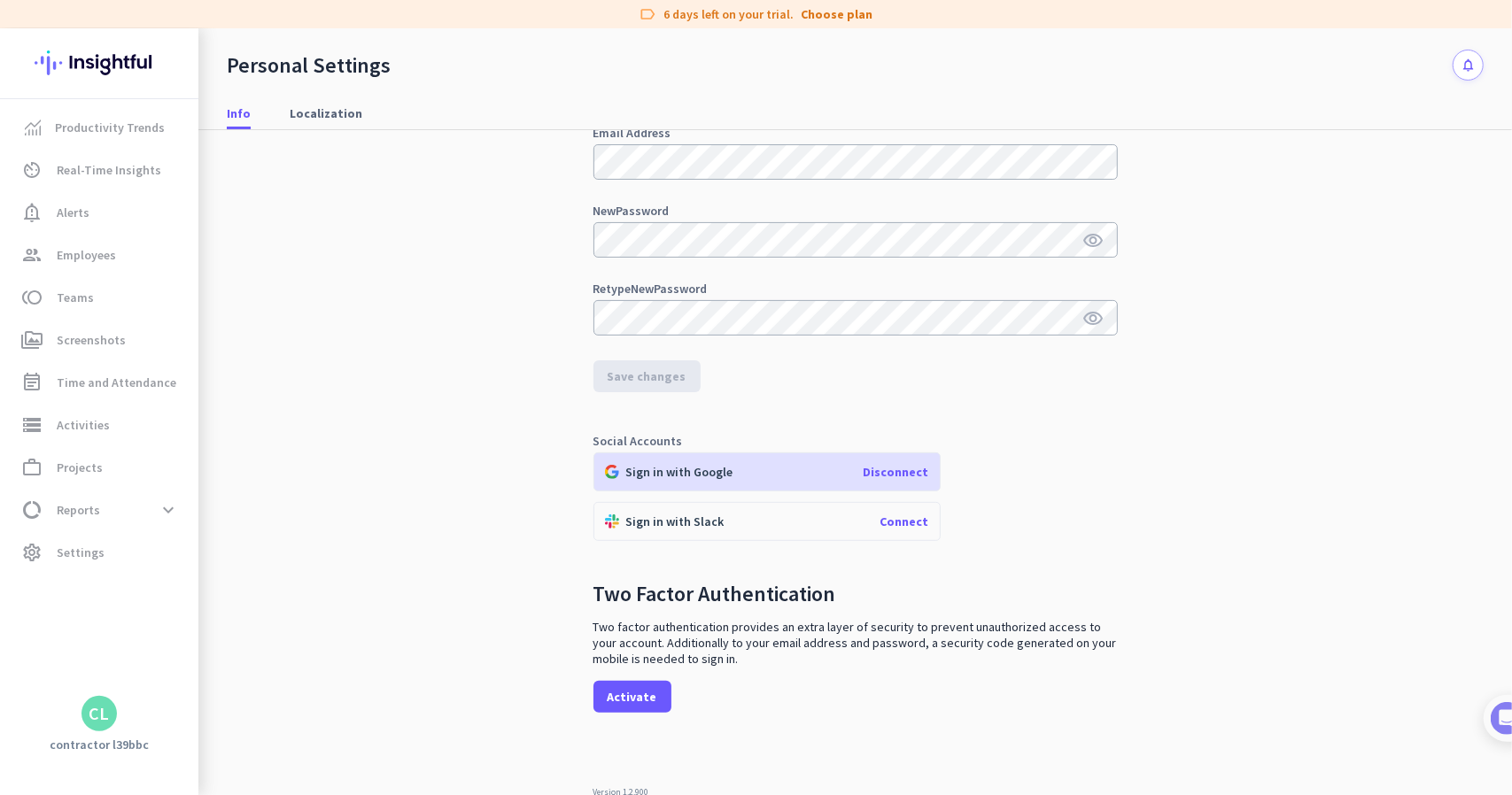
click at [896, 517] on span "Connect" at bounding box center [905, 522] width 49 height 16
